Goal: Task Accomplishment & Management: Complete application form

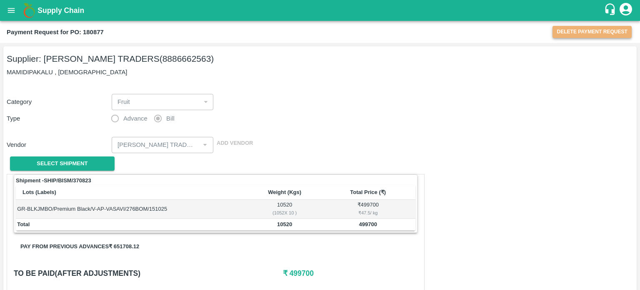
click at [607, 32] on button "Delete Payment Request" at bounding box center [591, 32] width 79 height 12
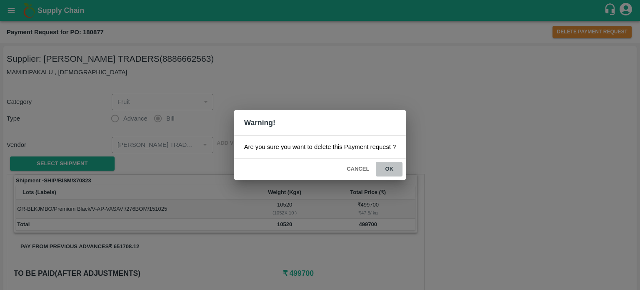
click at [387, 171] on button "ok" at bounding box center [389, 169] width 27 height 15
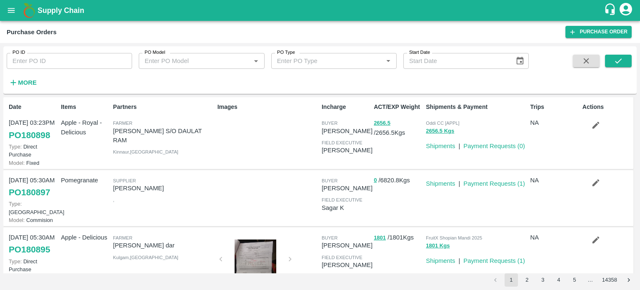
click at [282, 135] on div "Images" at bounding box center [266, 132] width 104 height 67
click at [252, 139] on div "Images" at bounding box center [266, 132] width 104 height 67
click at [51, 61] on input "PO ID" at bounding box center [69, 61] width 125 height 16
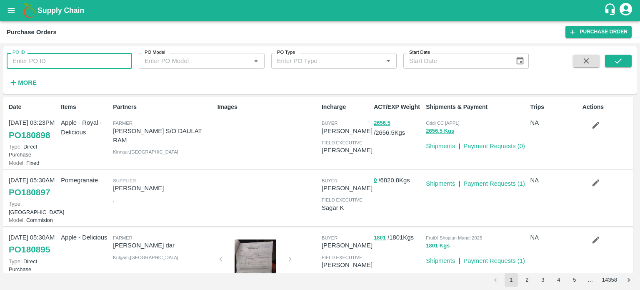
paste input "174980"
type input "174980"
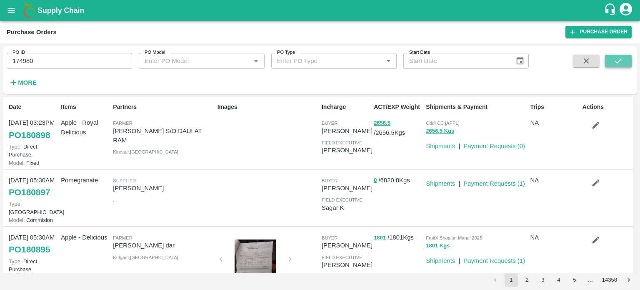
click at [624, 57] on button "submit" at bounding box center [618, 61] width 27 height 12
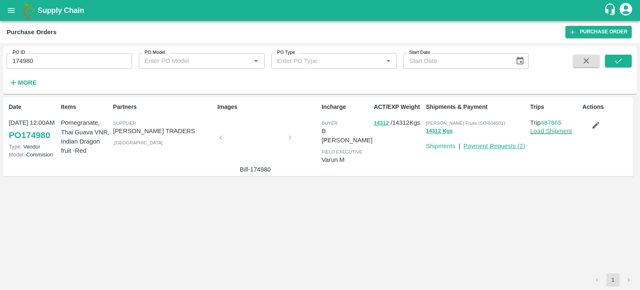
click at [496, 146] on link "Payment Requests ( 2 )" at bounding box center [494, 145] width 62 height 7
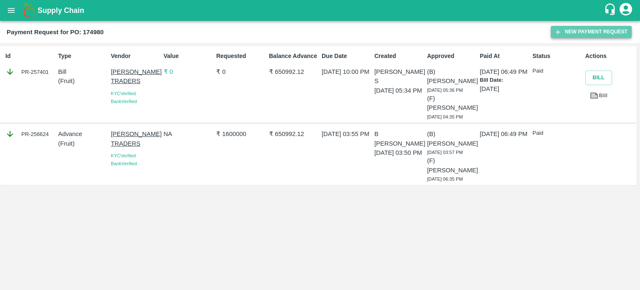
click at [583, 32] on button "New Payment Request" at bounding box center [591, 32] width 81 height 12
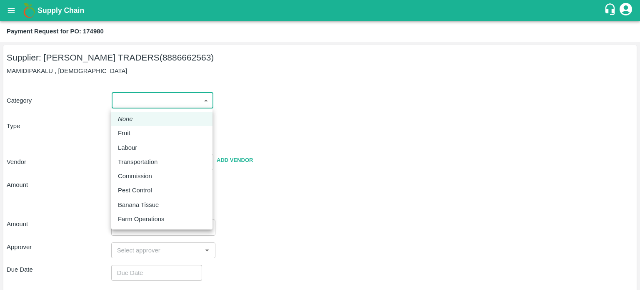
click at [135, 95] on body "Supply Chain Payment Request for PO: 174980 Supplier: VASAVI TRADERS (888666256…" at bounding box center [320, 145] width 640 height 290
click at [143, 131] on div "Fruit" at bounding box center [162, 132] width 88 height 9
type input "1"
type input "[PERSON_NAME] TRADERS - 8886662563(Supplier)"
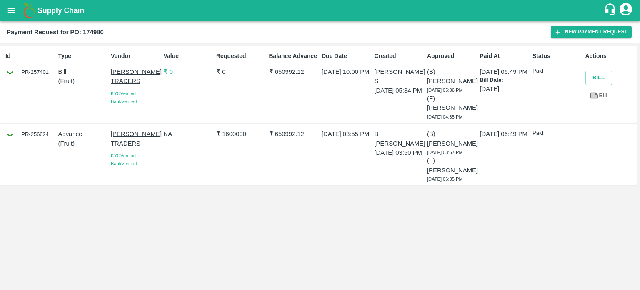
click at [275, 78] on div "Balance Advance ₹ 650992.12" at bounding box center [292, 84] width 53 height 72
click at [240, 223] on div "Id PR-257401 Type Bill ( Fruit ) Vendor VASAVI TRADERS KYC Verified Bank Verifi…" at bounding box center [320, 166] width 640 height 247
click at [240, 208] on div "Id PR-257401 Type Bill ( Fruit ) Vendor VASAVI TRADERS KYC Verified Bank Verifi…" at bounding box center [320, 166] width 640 height 247
click at [194, 168] on div "NA" at bounding box center [186, 154] width 53 height 57
click at [572, 27] on button "New Payment Request" at bounding box center [591, 32] width 81 height 12
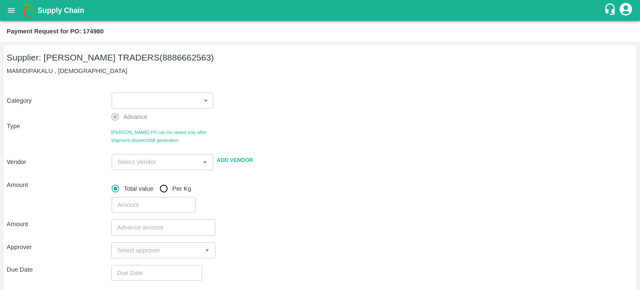
click at [195, 100] on body "Supply Chain Payment Request for PO: 174980 Supplier: VASAVI TRADERS (888666256…" at bounding box center [320, 145] width 640 height 290
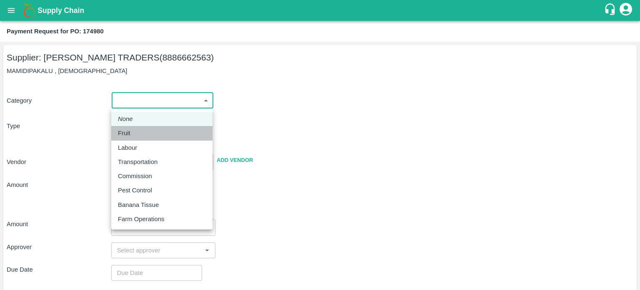
click at [155, 133] on div "Fruit" at bounding box center [162, 132] width 88 height 9
type input "1"
type input "VASAVI TRADERS - 8886662563(Supplier)"
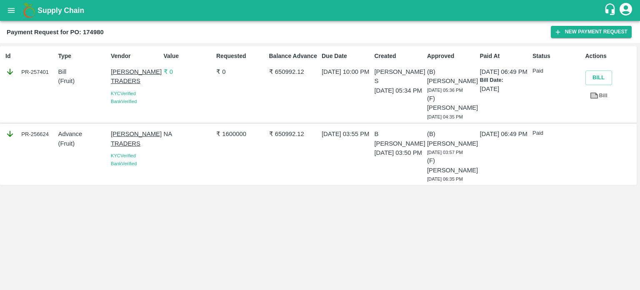
click at [186, 233] on div "Id PR-257401 Type Bill ( Fruit ) Vendor VASAVI TRADERS KYC Verified Bank Verifi…" at bounding box center [320, 166] width 640 height 247
click at [242, 192] on div "Id PR-257401 Type Bill ( Fruit ) Vendor VASAVI TRADERS KYC Verified Bank Verifi…" at bounding box center [320, 166] width 640 height 247
click at [274, 108] on div "Balance Advance ₹ 650992.12" at bounding box center [292, 84] width 53 height 72
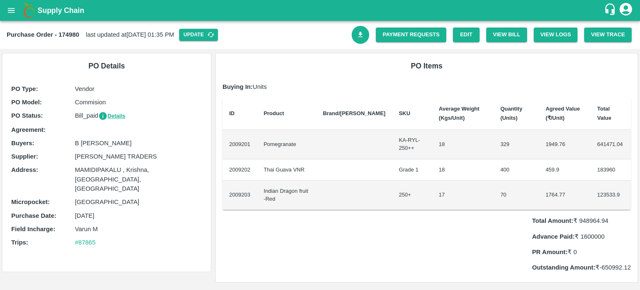
click at [314, 68] on h6 "PO Items" at bounding box center [426, 66] width 408 height 12
